Goal: Information Seeking & Learning: Learn about a topic

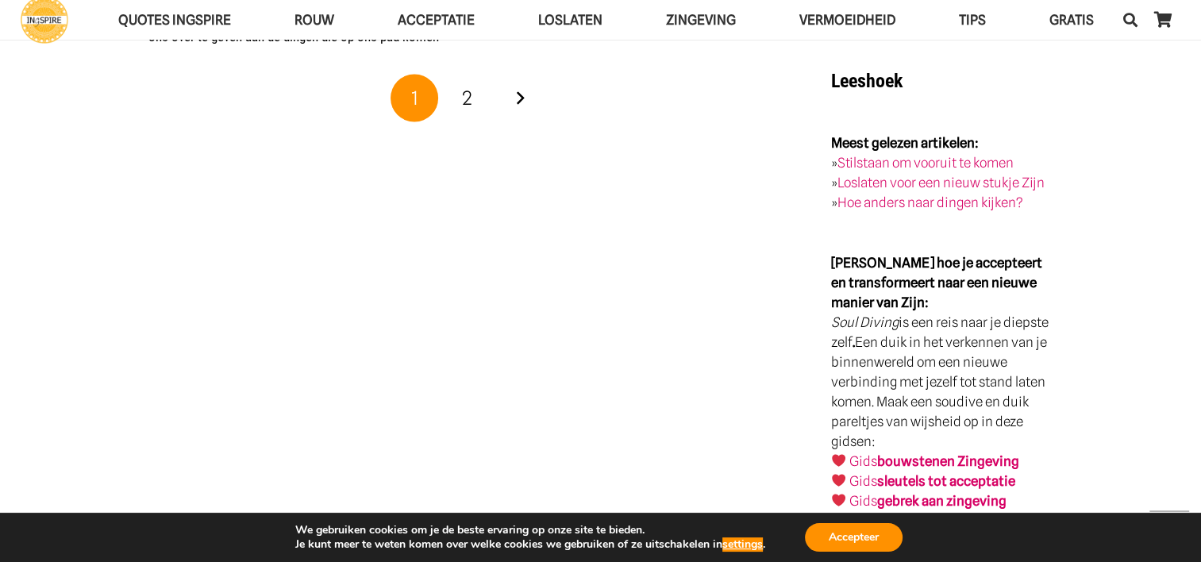
scroll to position [3097, 0]
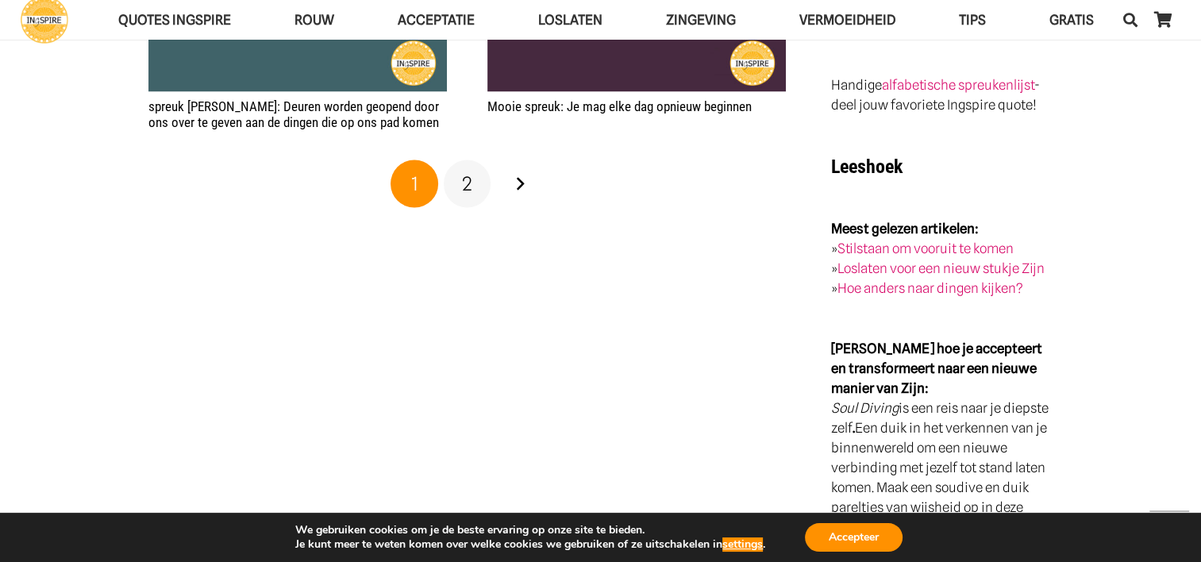
click at [452, 175] on link "2" at bounding box center [468, 184] width 48 height 48
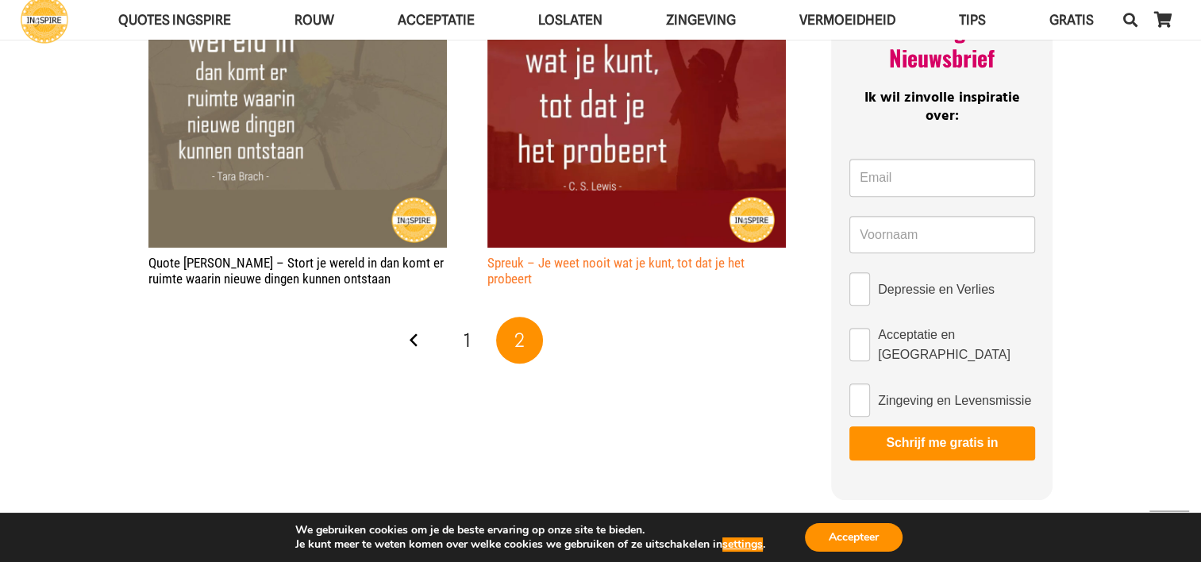
scroll to position [1350, 0]
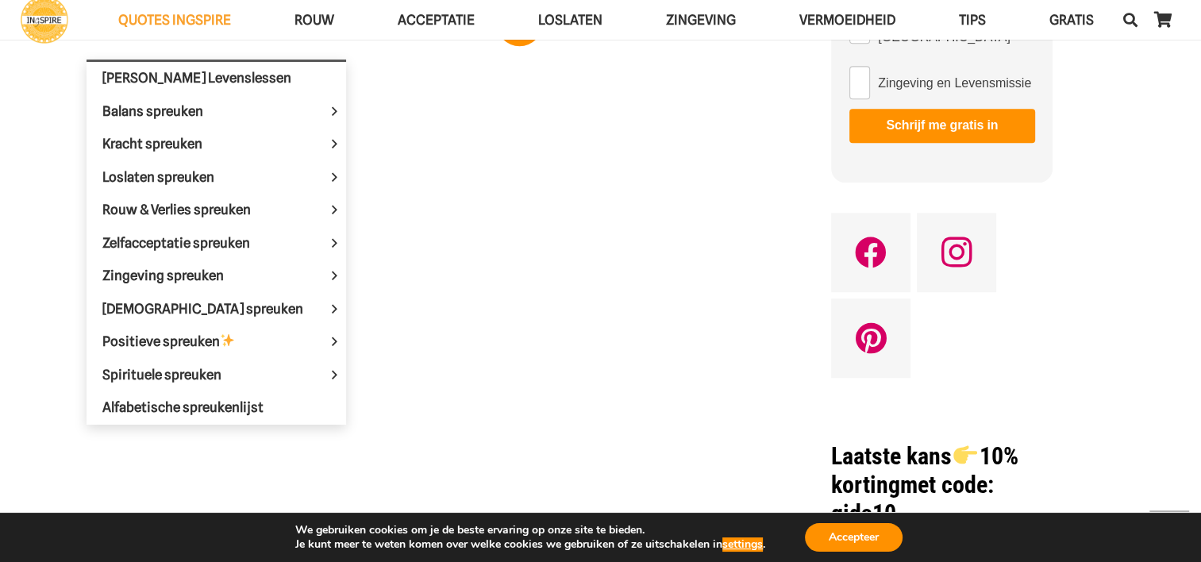
click at [202, 17] on span "QUOTES INGSPIRE" at bounding box center [174, 20] width 113 height 16
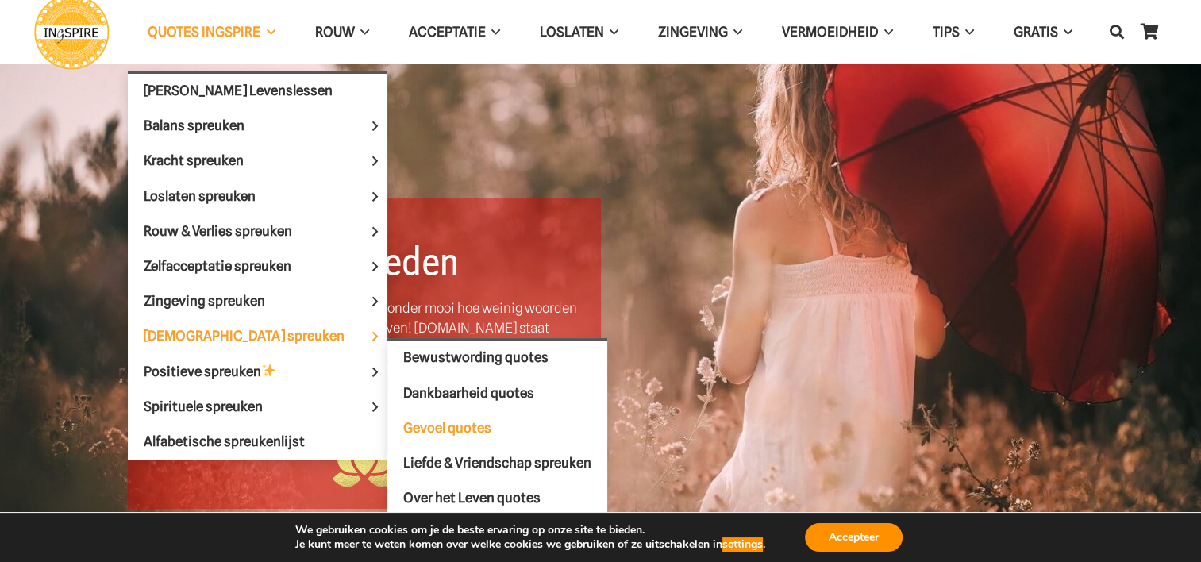
click at [403, 420] on span "Gevoel quotes" at bounding box center [447, 428] width 88 height 16
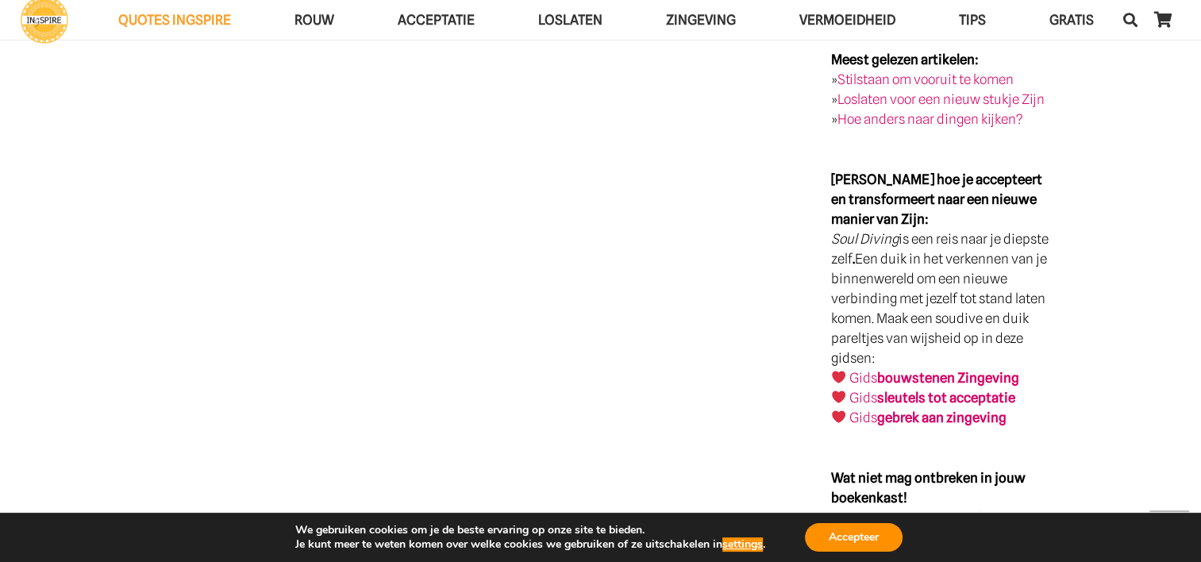
scroll to position [3256, 0]
